Goal: Find specific page/section: Find specific page/section

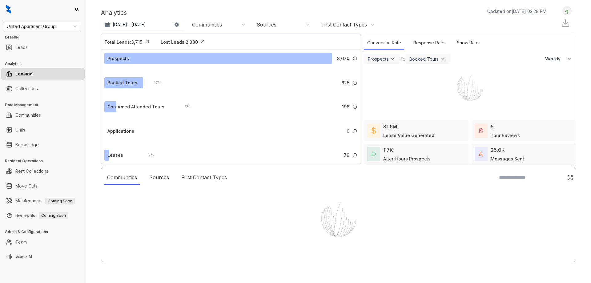
select select "******"
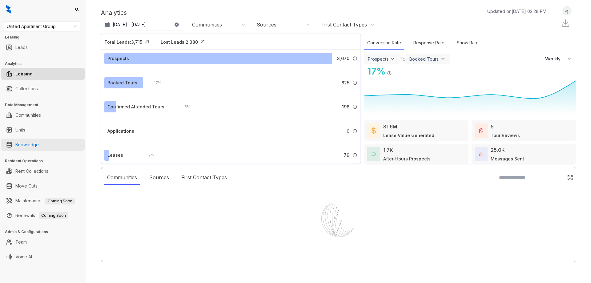
click at [29, 145] on link "Knowledge" at bounding box center [26, 145] width 23 height 12
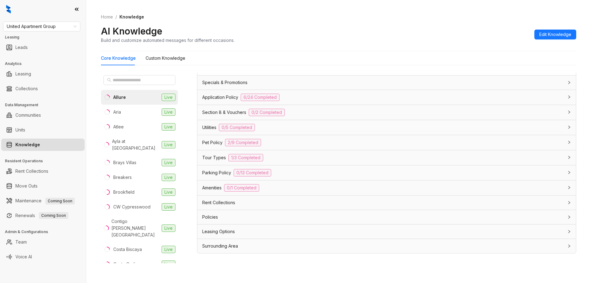
scroll to position [19, 0]
